Goal: Task Accomplishment & Management: Use online tool/utility

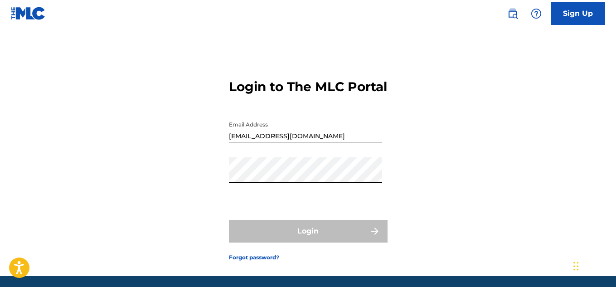
type input "[EMAIL_ADDRESS][DOMAIN_NAME]"
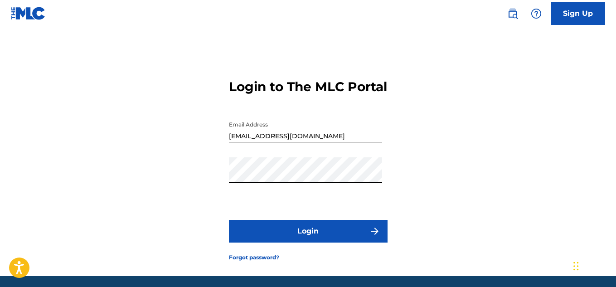
click at [297, 243] on button "Login" at bounding box center [308, 231] width 159 height 23
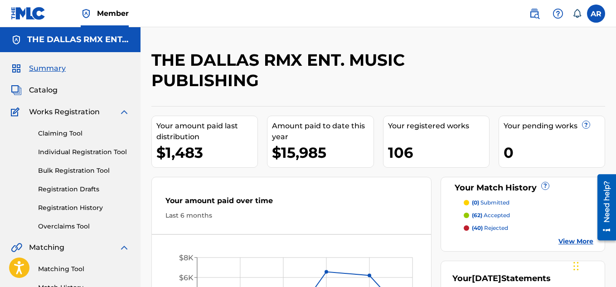
click at [81, 227] on link "Overclaims Tool" at bounding box center [84, 227] width 92 height 10
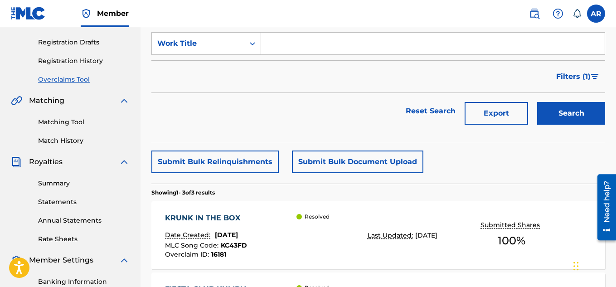
scroll to position [131, 0]
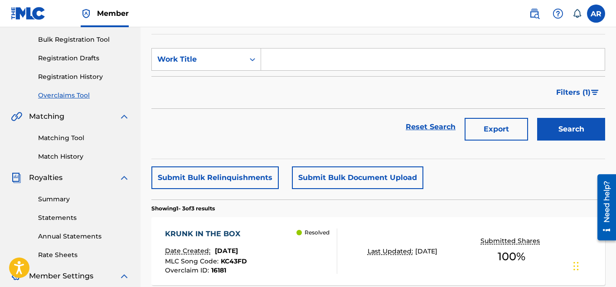
click at [57, 153] on link "Match History" at bounding box center [84, 157] width 92 height 10
